Goal: Use online tool/utility

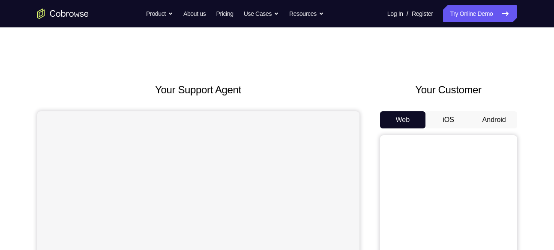
click at [492, 117] on button "Android" at bounding box center [494, 119] width 46 height 17
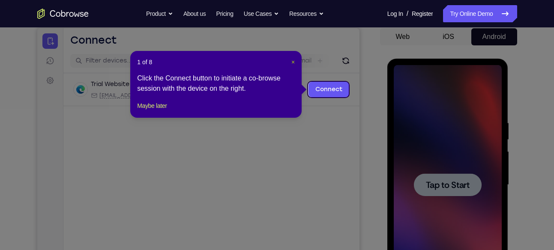
click at [294, 60] on span "×" at bounding box center [292, 62] width 3 height 7
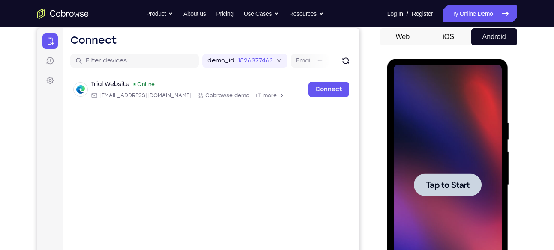
drag, startPoint x: 438, startPoint y: 167, endPoint x: 642, endPoint y: 74, distance: 224.4
click at [438, 167] on div at bounding box center [448, 185] width 108 height 240
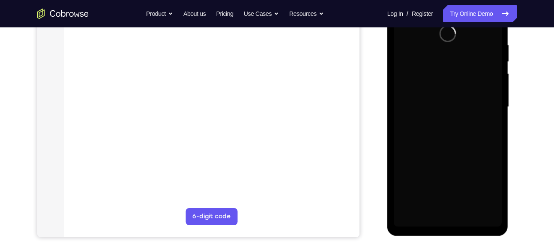
scroll to position [171, 0]
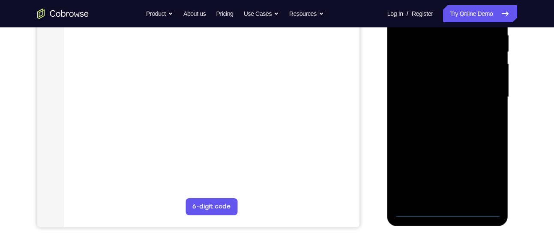
click at [441, 214] on div at bounding box center [448, 97] width 108 height 240
click at [447, 209] on div at bounding box center [448, 97] width 108 height 240
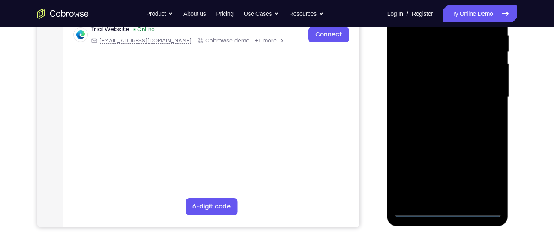
click at [486, 177] on div at bounding box center [448, 97] width 108 height 240
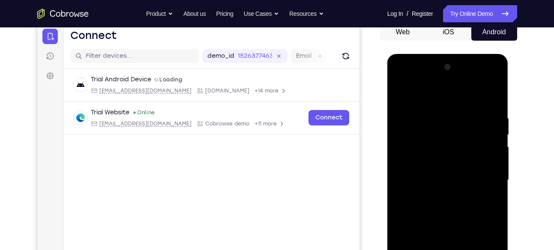
scroll to position [76, 0]
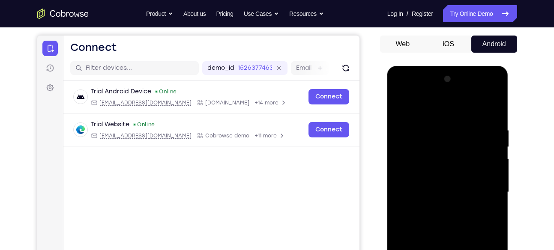
click at [411, 108] on div at bounding box center [448, 192] width 108 height 240
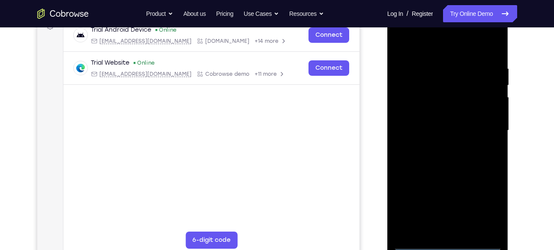
scroll to position [151, 0]
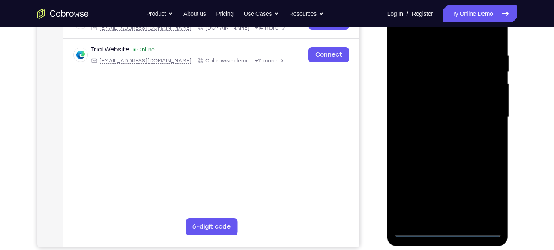
click at [487, 112] on div at bounding box center [448, 117] width 108 height 240
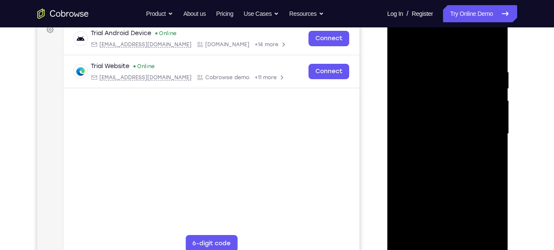
scroll to position [134, 0]
click at [438, 150] on div at bounding box center [448, 135] width 108 height 240
click at [432, 115] on div at bounding box center [448, 135] width 108 height 240
click at [433, 129] on div at bounding box center [448, 135] width 108 height 240
click at [436, 129] on div at bounding box center [448, 135] width 108 height 240
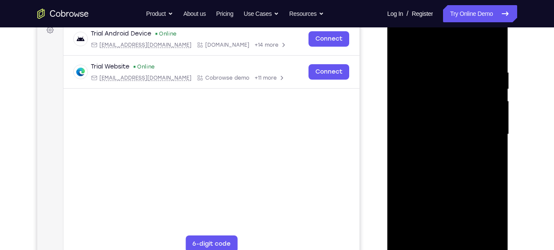
scroll to position [172, 0]
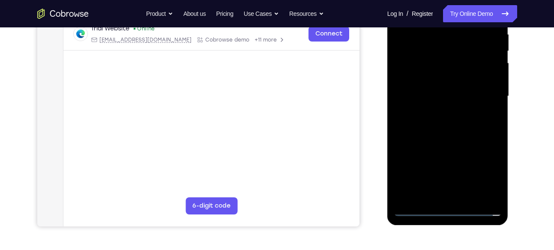
click at [495, 195] on div at bounding box center [448, 96] width 108 height 240
click at [415, 210] on div at bounding box center [448, 96] width 108 height 240
click at [444, 78] on div at bounding box center [448, 96] width 108 height 240
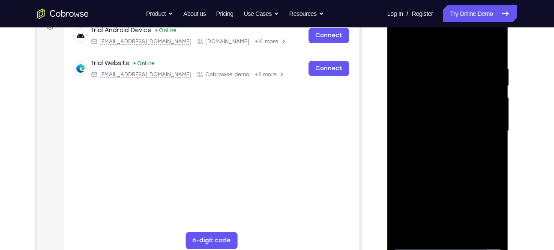
scroll to position [118, 0]
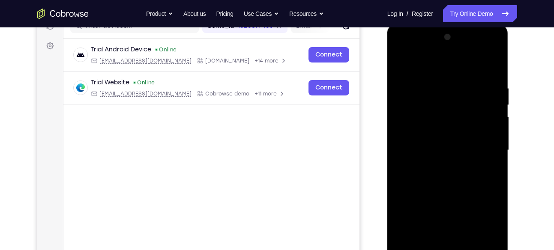
click at [433, 83] on div at bounding box center [448, 150] width 108 height 240
click at [435, 79] on div at bounding box center [448, 150] width 108 height 240
click at [417, 68] on div at bounding box center [448, 151] width 108 height 240
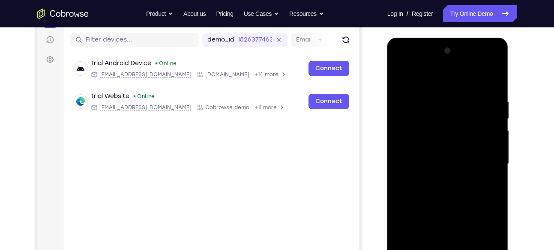
scroll to position [104, 0]
click at [404, 75] on div at bounding box center [448, 165] width 108 height 240
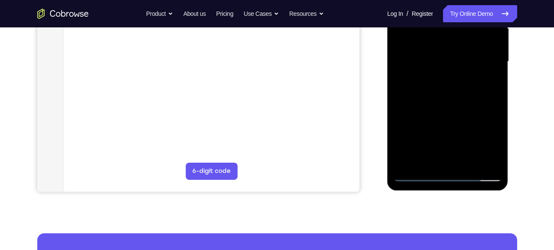
scroll to position [206, 0]
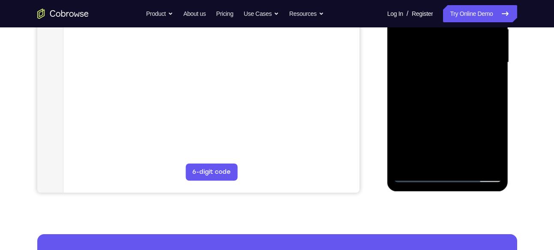
click at [416, 176] on div at bounding box center [448, 63] width 108 height 240
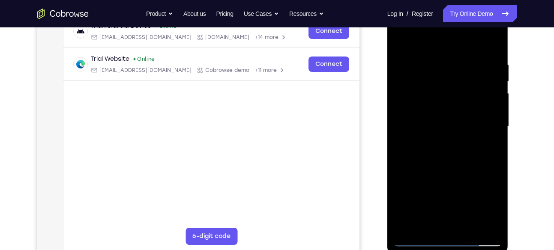
scroll to position [179, 0]
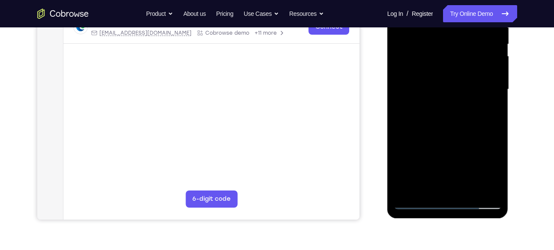
click at [497, 110] on div at bounding box center [448, 90] width 108 height 240
click at [495, 110] on div at bounding box center [448, 90] width 108 height 240
drag, startPoint x: 473, startPoint y: 124, endPoint x: 473, endPoint y: 87, distance: 37.7
click at [473, 87] on div at bounding box center [448, 90] width 108 height 240
click at [399, 77] on div at bounding box center [448, 90] width 108 height 240
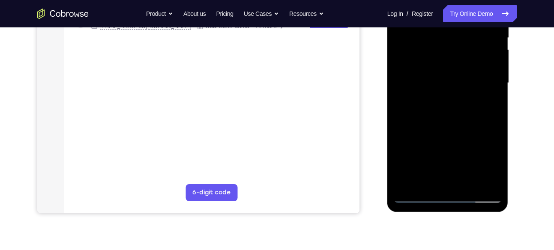
scroll to position [186, 0]
drag, startPoint x: 470, startPoint y: 117, endPoint x: 461, endPoint y: 52, distance: 66.3
click at [461, 52] on div at bounding box center [448, 83] width 108 height 240
drag, startPoint x: 464, startPoint y: 141, endPoint x: 463, endPoint y: 60, distance: 80.2
click at [463, 60] on div at bounding box center [448, 83] width 108 height 240
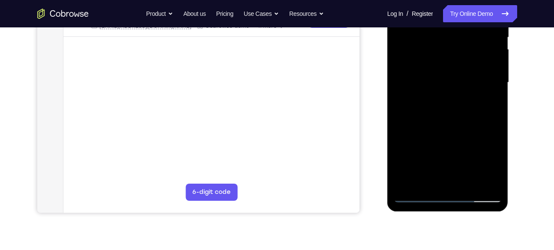
drag, startPoint x: 457, startPoint y: 139, endPoint x: 456, endPoint y: 42, distance: 97.7
click at [456, 42] on div at bounding box center [448, 83] width 108 height 240
drag, startPoint x: 469, startPoint y: 147, endPoint x: 466, endPoint y: 67, distance: 79.8
click at [466, 67] on div at bounding box center [448, 83] width 108 height 240
click at [497, 68] on div at bounding box center [448, 83] width 108 height 240
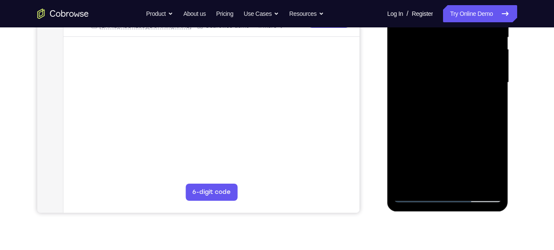
drag, startPoint x: 467, startPoint y: 140, endPoint x: 464, endPoint y: 55, distance: 84.9
click at [464, 55] on div at bounding box center [448, 83] width 108 height 240
drag, startPoint x: 467, startPoint y: 150, endPoint x: 466, endPoint y: 68, distance: 82.3
click at [466, 68] on div at bounding box center [448, 83] width 108 height 240
click at [492, 88] on div at bounding box center [448, 83] width 108 height 240
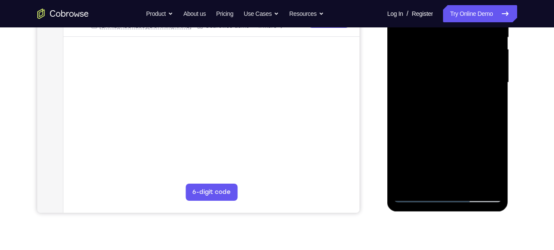
click at [492, 88] on div at bounding box center [448, 83] width 108 height 240
drag, startPoint x: 461, startPoint y: 134, endPoint x: 464, endPoint y: 72, distance: 61.8
click at [464, 72] on div at bounding box center [448, 83] width 108 height 240
drag, startPoint x: 465, startPoint y: 146, endPoint x: 465, endPoint y: 78, distance: 67.7
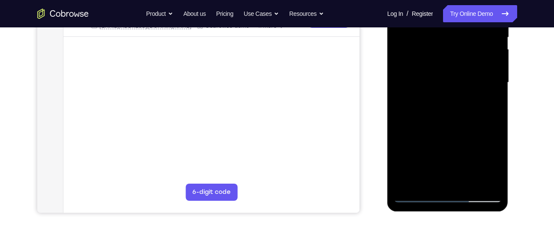
click at [465, 78] on div at bounding box center [448, 83] width 108 height 240
drag, startPoint x: 458, startPoint y: 141, endPoint x: 463, endPoint y: 63, distance: 78.1
click at [463, 63] on div at bounding box center [448, 83] width 108 height 240
drag, startPoint x: 462, startPoint y: 153, endPoint x: 464, endPoint y: 78, distance: 74.6
click at [464, 78] on div at bounding box center [448, 83] width 108 height 240
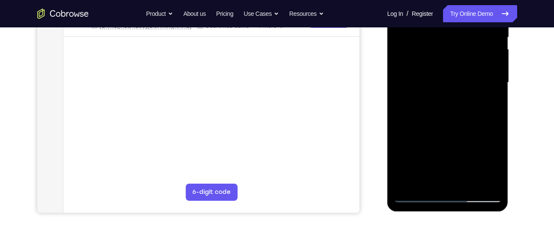
click at [468, 183] on div at bounding box center [448, 83] width 108 height 240
click at [468, 182] on div at bounding box center [448, 83] width 108 height 240
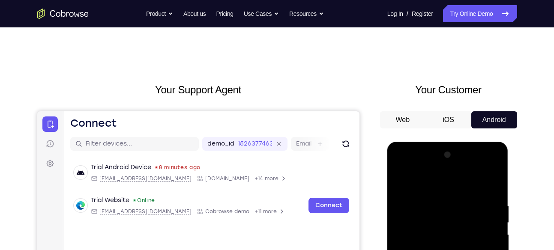
scroll to position [90, 0]
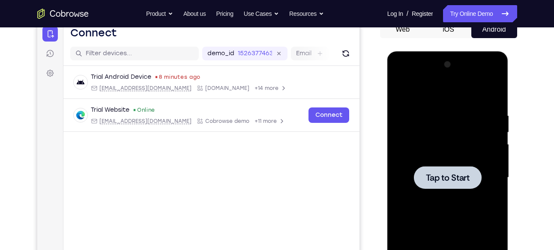
click at [437, 174] on span "Tap to Start" at bounding box center [448, 178] width 44 height 9
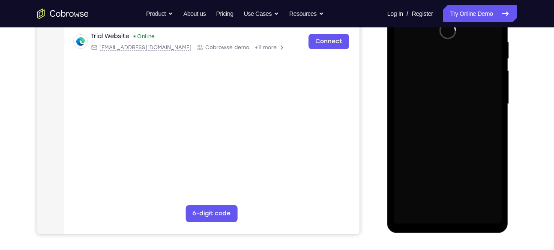
scroll to position [165, 0]
click at [449, 219] on div at bounding box center [448, 104] width 108 height 240
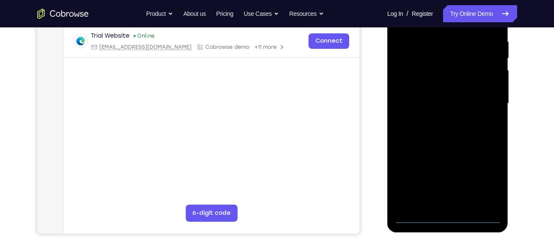
click at [449, 219] on div at bounding box center [448, 104] width 108 height 240
click at [450, 214] on div at bounding box center [448, 104] width 108 height 240
click at [448, 213] on div at bounding box center [448, 104] width 108 height 240
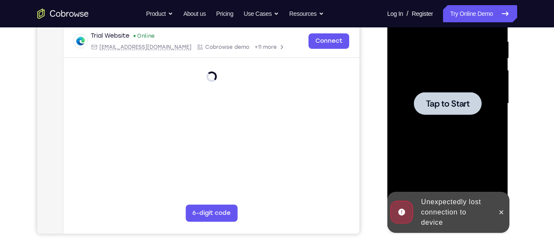
click at [493, 213] on div "Unexpectedly lost connection to device" at bounding box center [442, 212] width 106 height 41
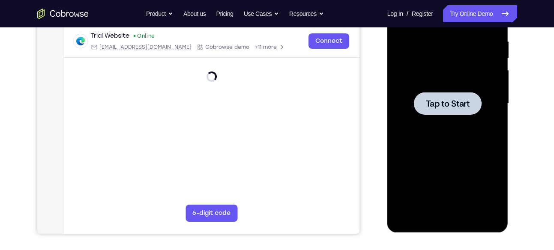
click at [435, 113] on div at bounding box center [448, 103] width 68 height 23
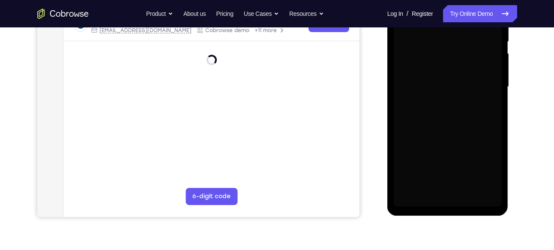
scroll to position [182, 0]
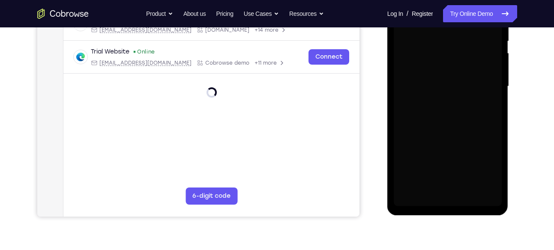
click at [450, 204] on div at bounding box center [448, 87] width 108 height 240
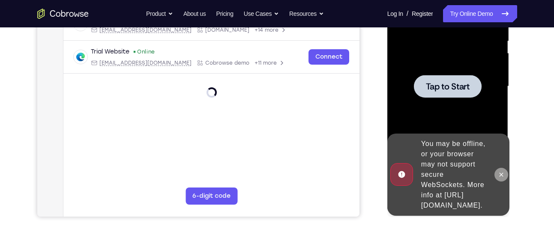
click at [499, 171] on icon at bounding box center [501, 174] width 7 height 7
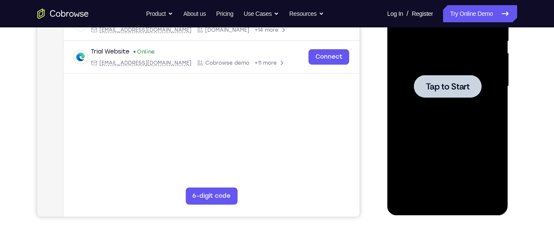
click at [463, 89] on span "Tap to Start" at bounding box center [448, 86] width 44 height 9
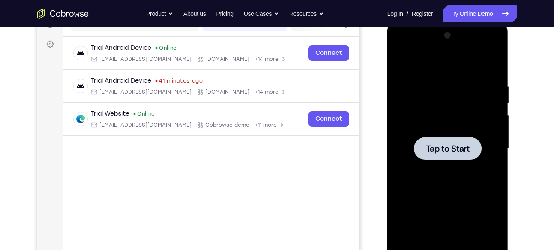
scroll to position [119, 0]
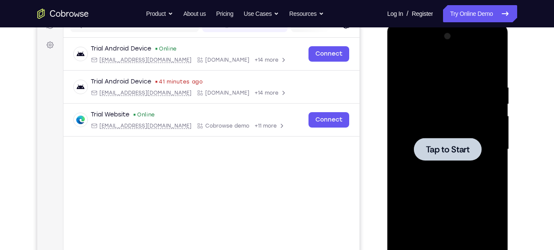
click at [451, 142] on div at bounding box center [448, 149] width 68 height 23
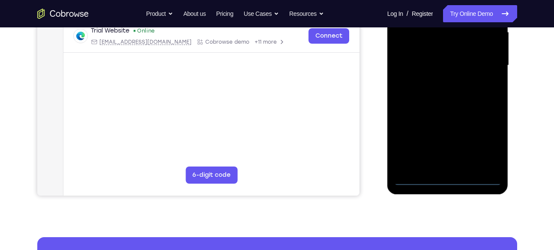
scroll to position [203, 0]
click at [446, 180] on div at bounding box center [448, 65] width 108 height 240
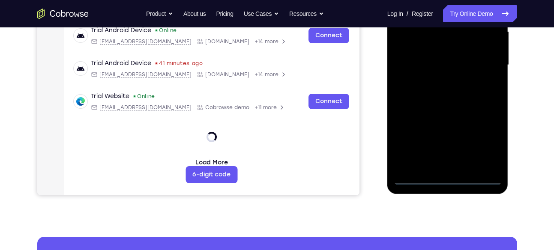
click at [488, 137] on div at bounding box center [448, 65] width 108 height 240
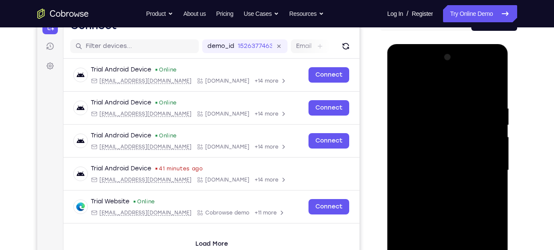
scroll to position [97, 0]
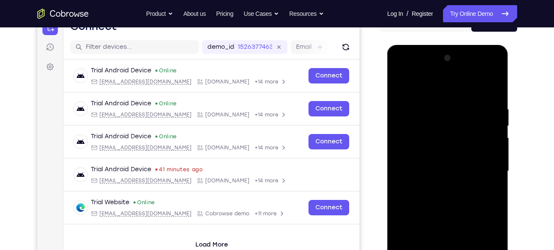
click at [415, 90] on div at bounding box center [448, 171] width 108 height 240
click at [481, 163] on div at bounding box center [448, 171] width 108 height 240
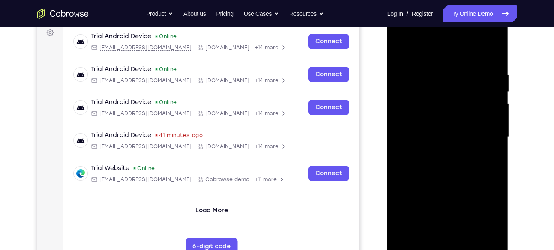
scroll to position [130, 0]
